Goal: Information Seeking & Learning: Learn about a topic

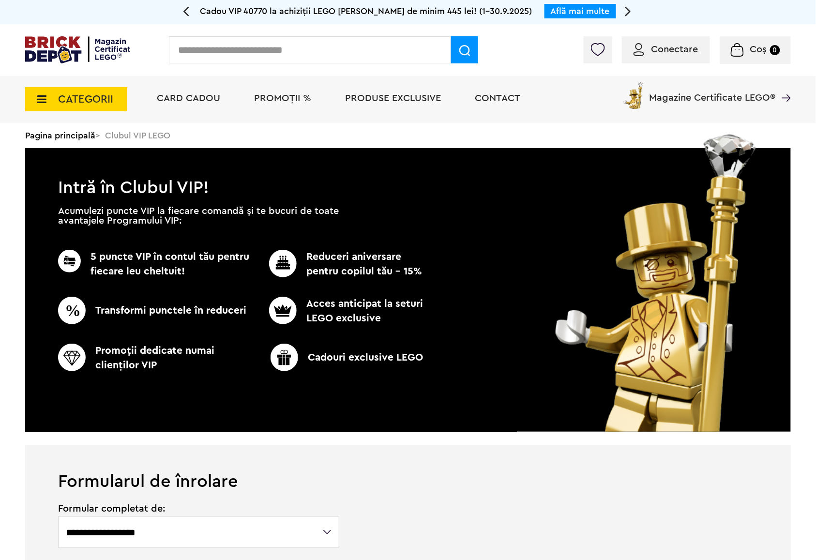
click at [43, 97] on icon at bounding box center [38, 99] width 15 height 11
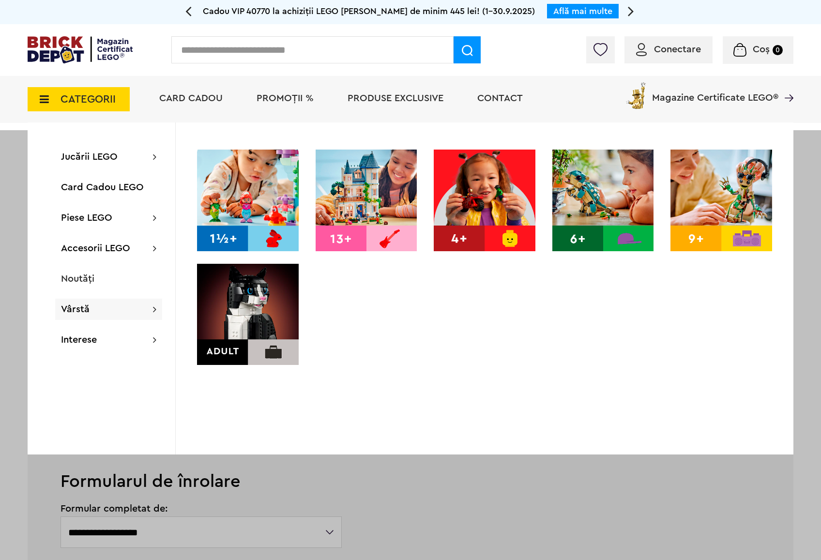
click at [205, 305] on img at bounding box center [248, 315] width 102 height 102
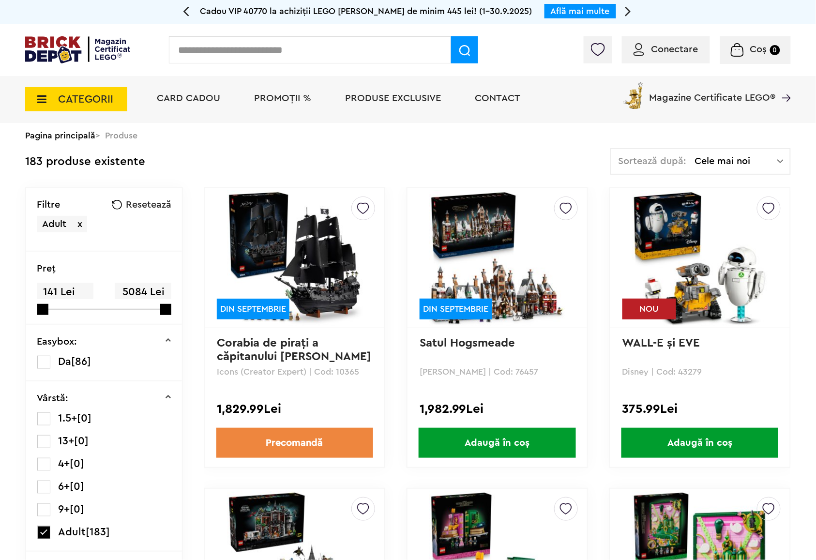
click at [772, 157] on span "Cele mai noi" at bounding box center [736, 161] width 82 height 10
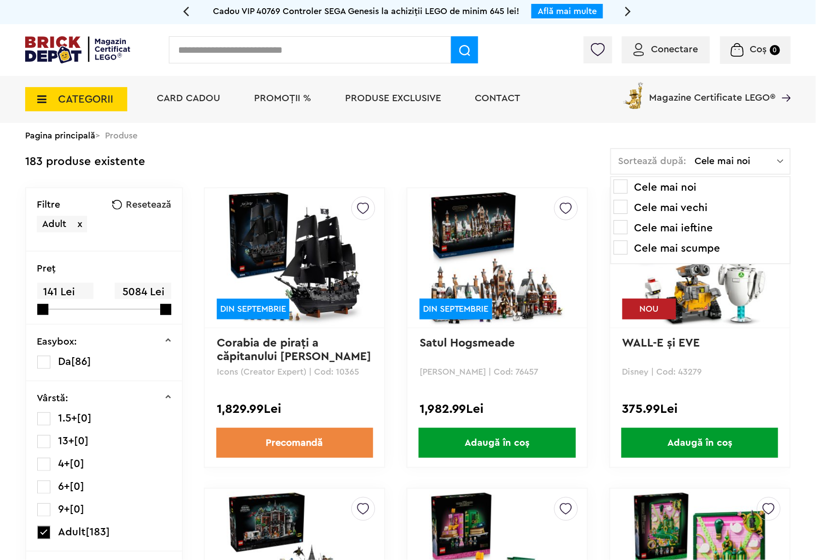
click at [623, 224] on span at bounding box center [620, 227] width 14 height 14
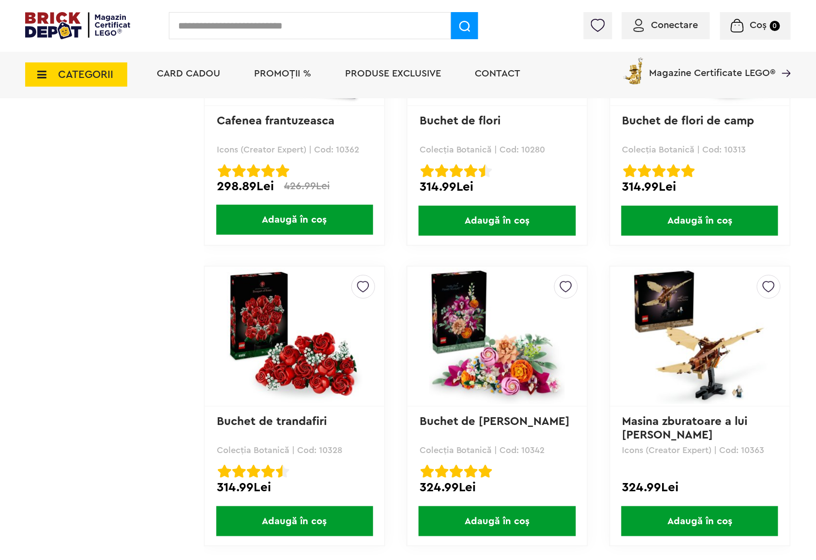
scroll to position [1870, 0]
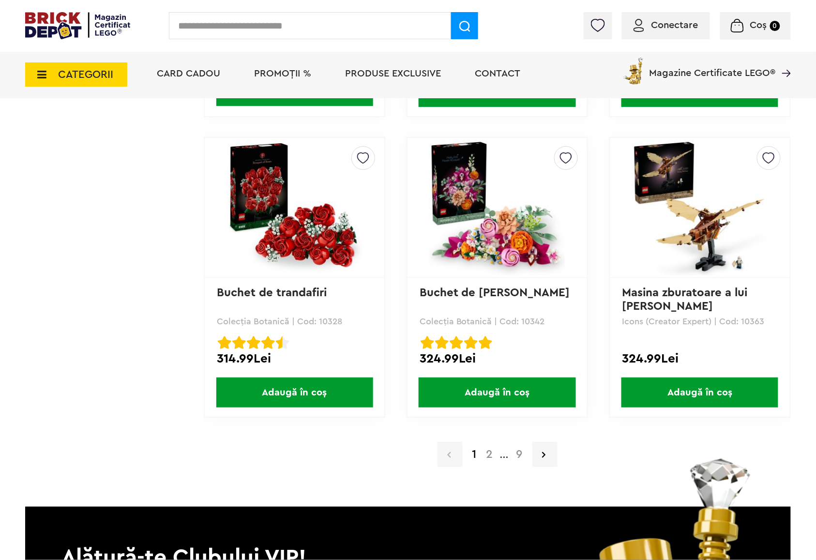
click at [491, 448] on a=Adult&order=3&page=2&small=3"] "2" at bounding box center [489, 454] width 16 height 12
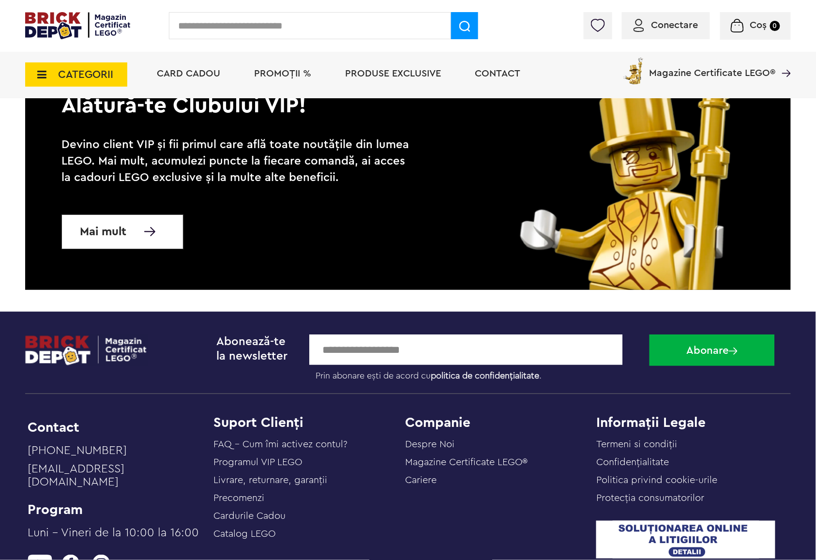
scroll to position [2000, 0]
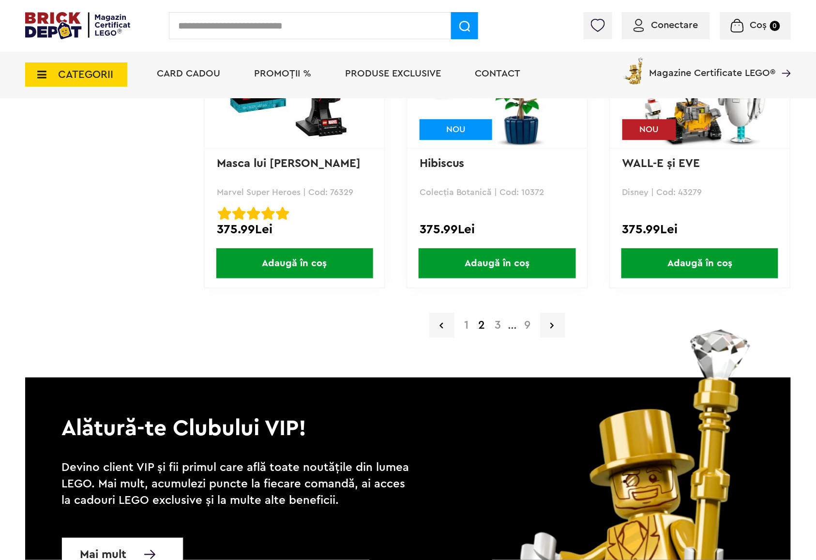
click at [465, 319] on a=Adult&order=3&small=3"] "1" at bounding box center [466, 325] width 14 height 12
